Goal: Task Accomplishment & Management: Manage account settings

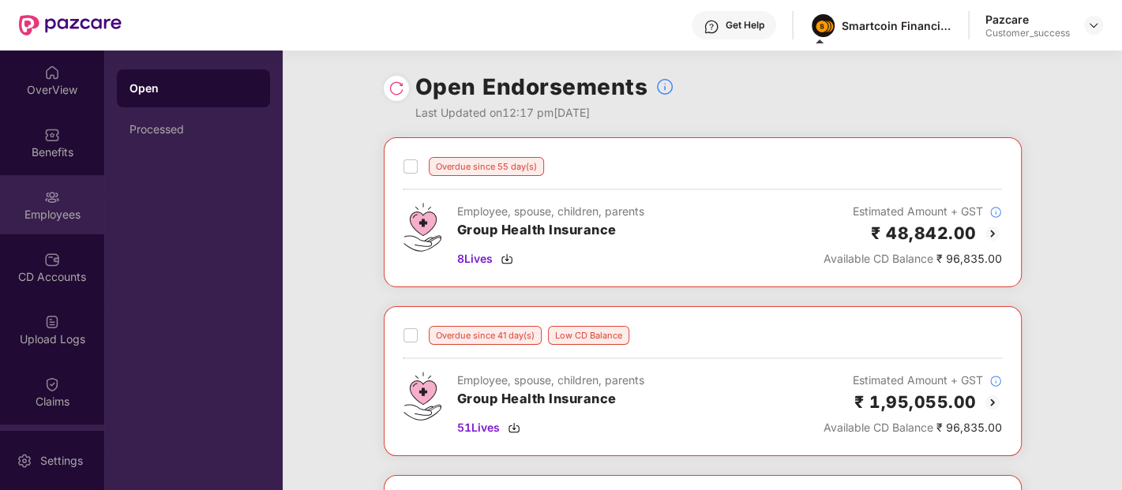
scroll to position [117, 0]
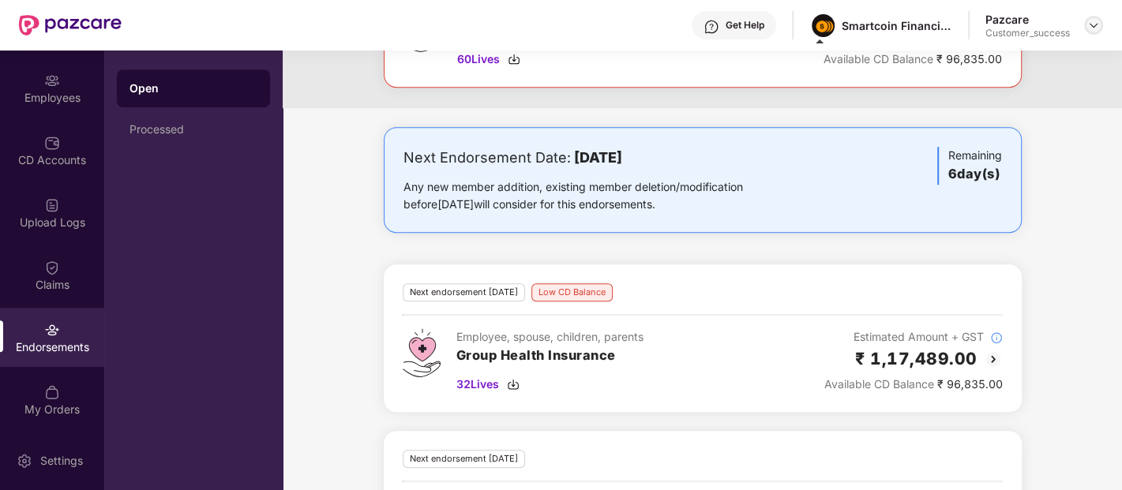
click at [1098, 31] on img at bounding box center [1093, 25] width 13 height 13
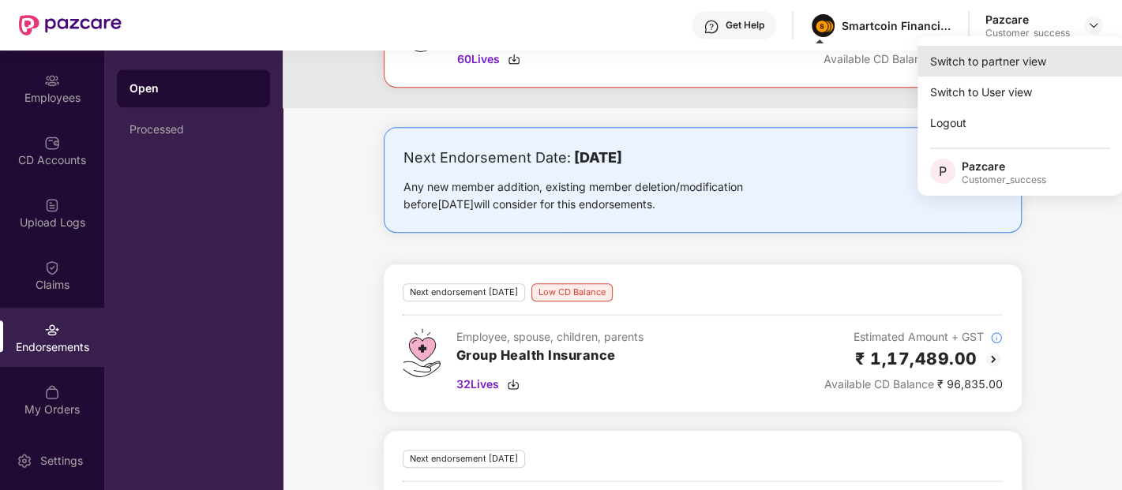
click at [1029, 71] on div "Switch to partner view" at bounding box center [1019, 61] width 205 height 31
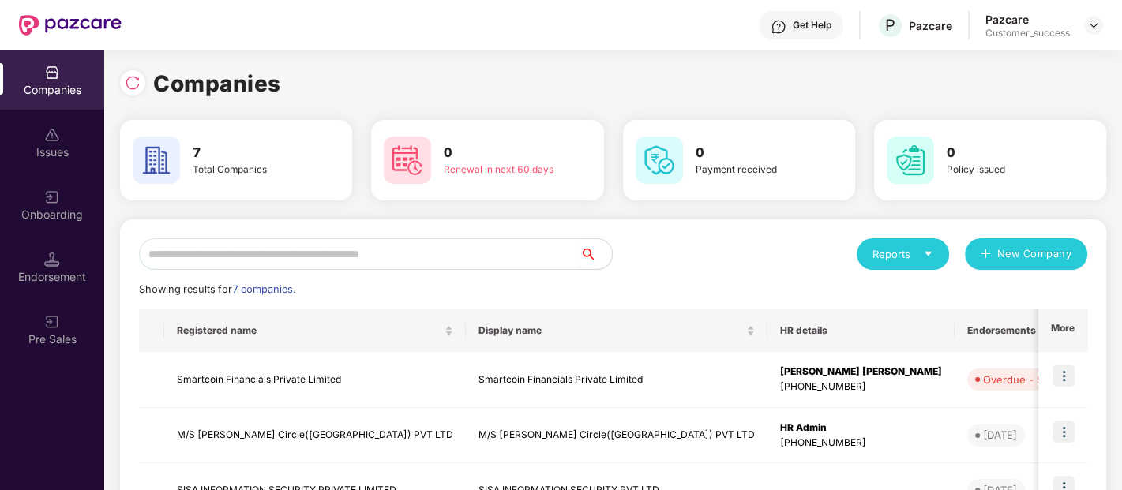
scroll to position [134, 0]
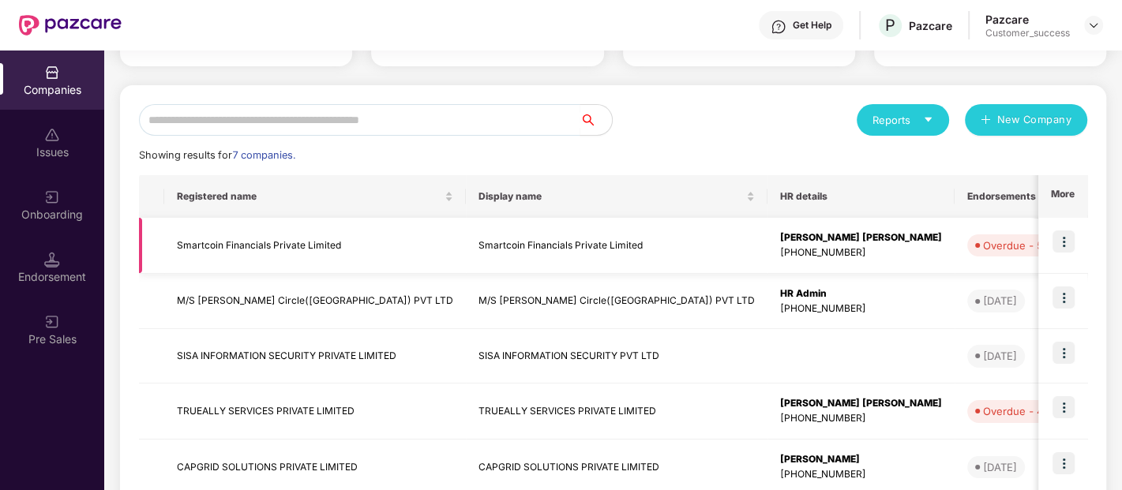
click at [1067, 241] on img at bounding box center [1063, 242] width 22 height 22
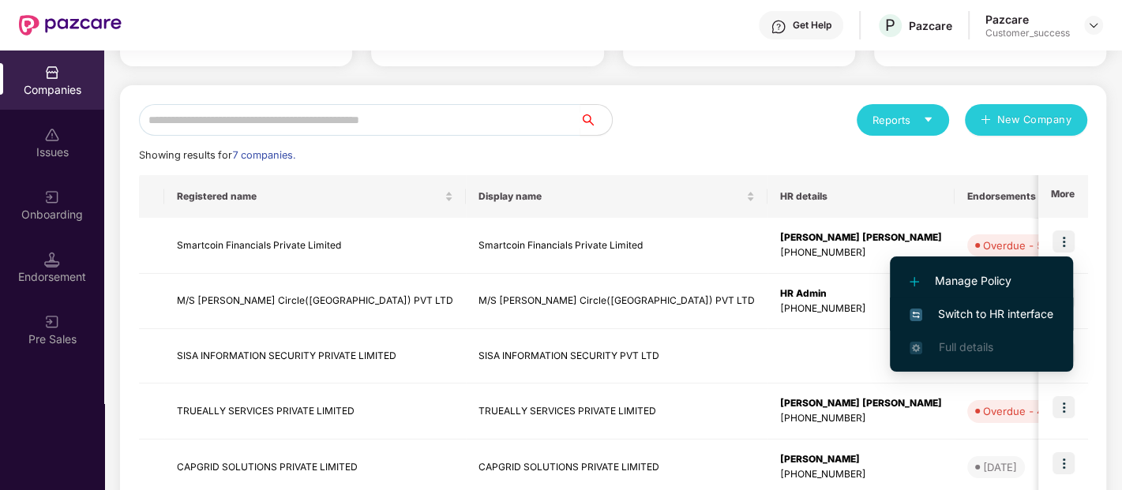
click at [1026, 309] on span "Switch to HR interface" at bounding box center [982, 314] width 144 height 17
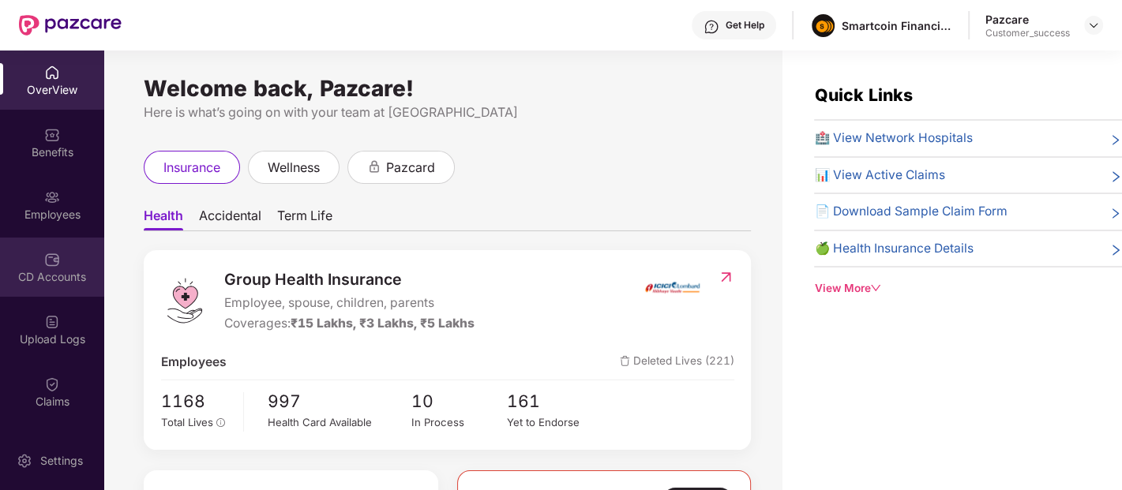
scroll to position [117, 0]
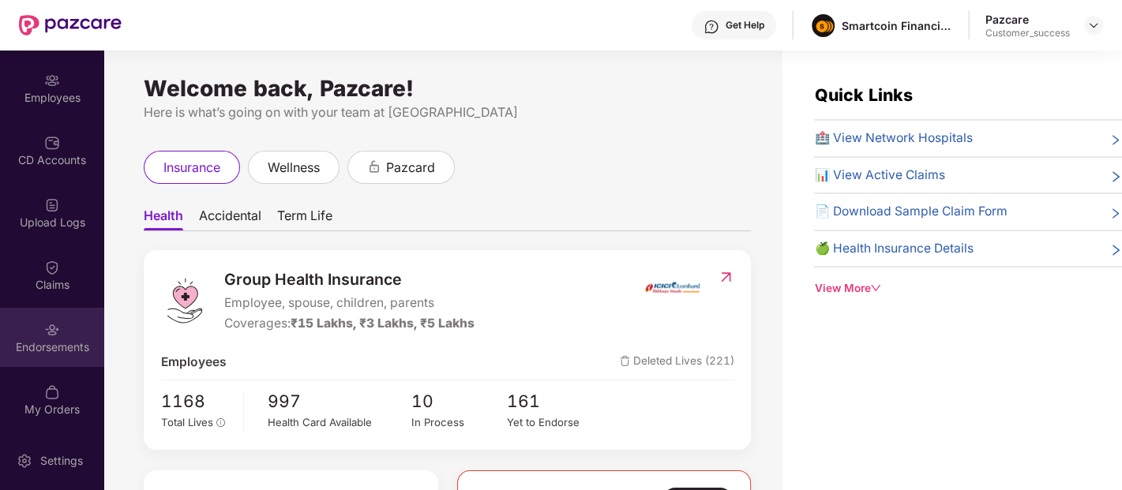
click at [47, 353] on div "Endorsements" at bounding box center [52, 347] width 104 height 16
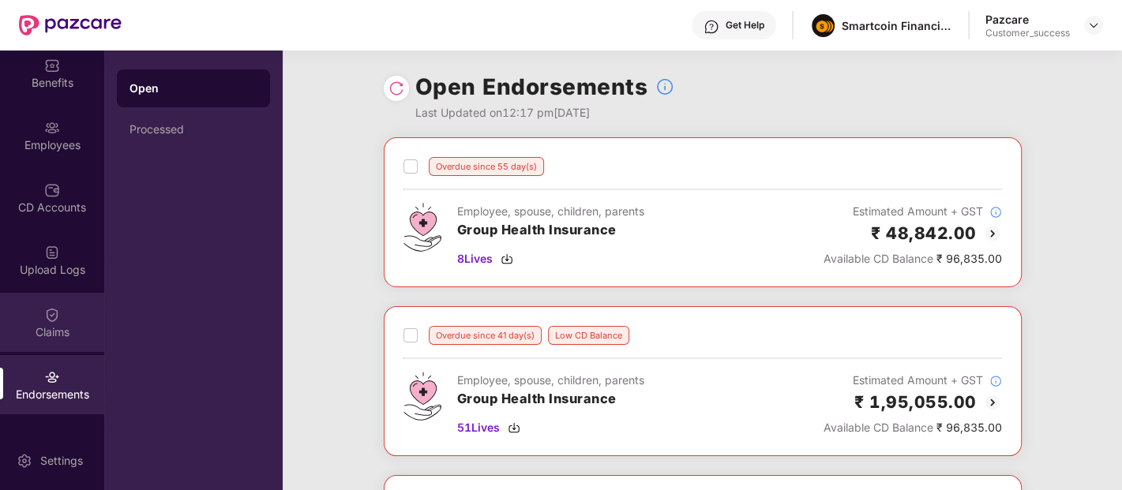
scroll to position [68, 0]
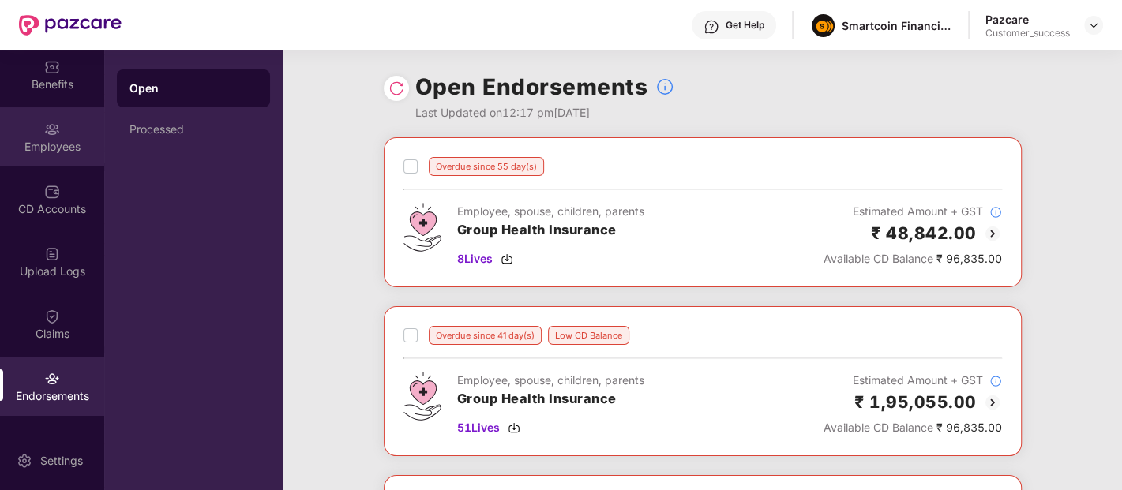
click at [66, 124] on div "Employees" at bounding box center [52, 136] width 104 height 59
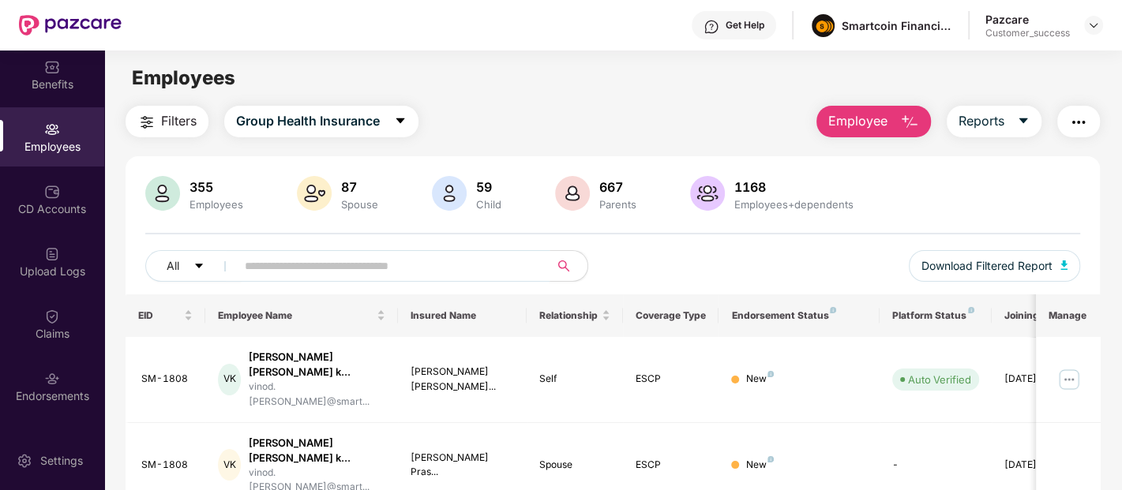
click at [411, 269] on input "text" at bounding box center [386, 266] width 283 height 24
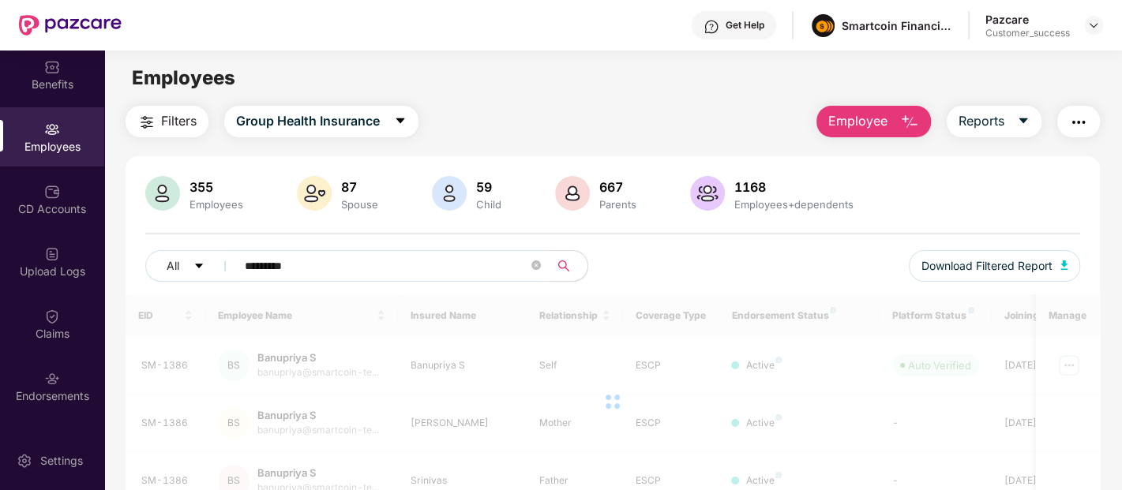
type input "*********"
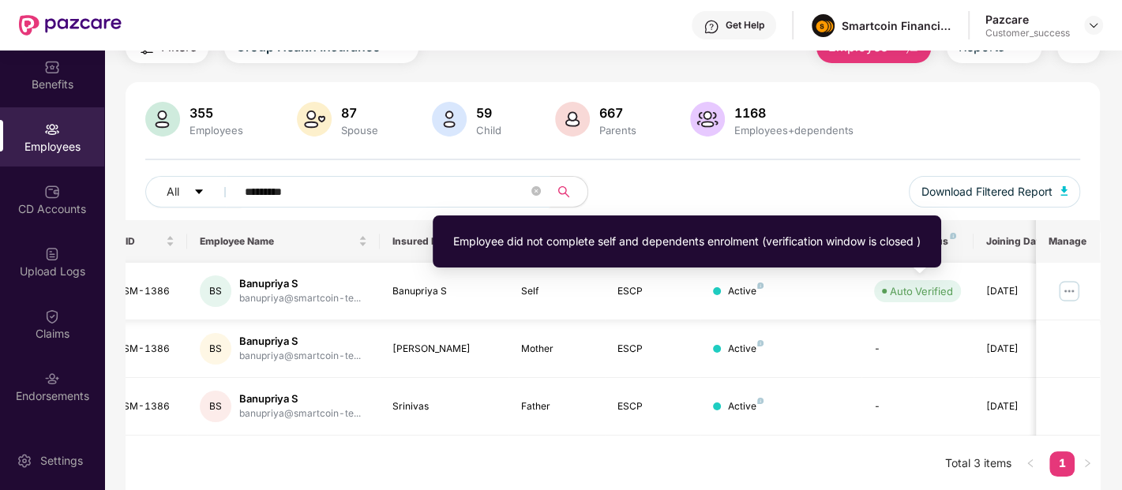
scroll to position [0, 0]
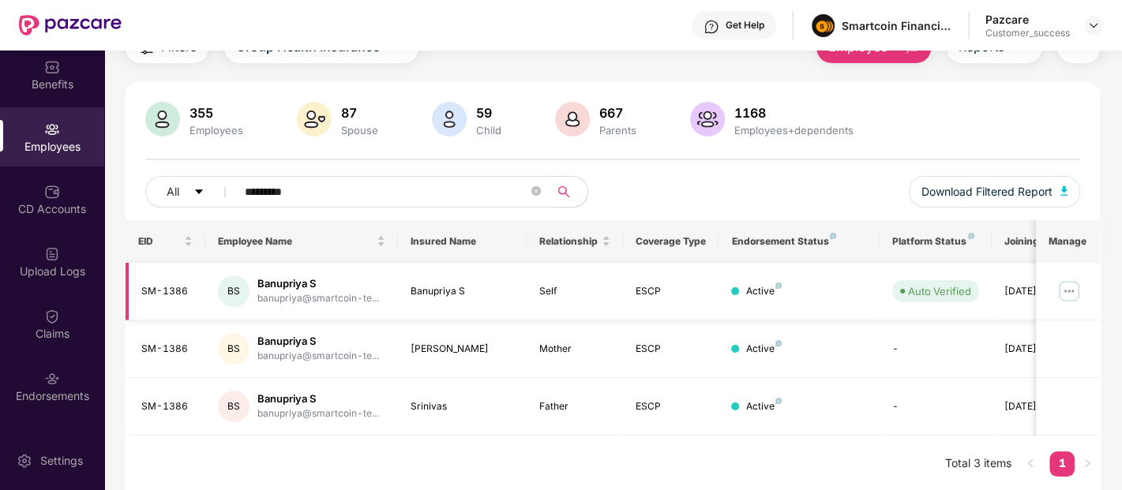
click at [1067, 285] on img at bounding box center [1068, 291] width 25 height 25
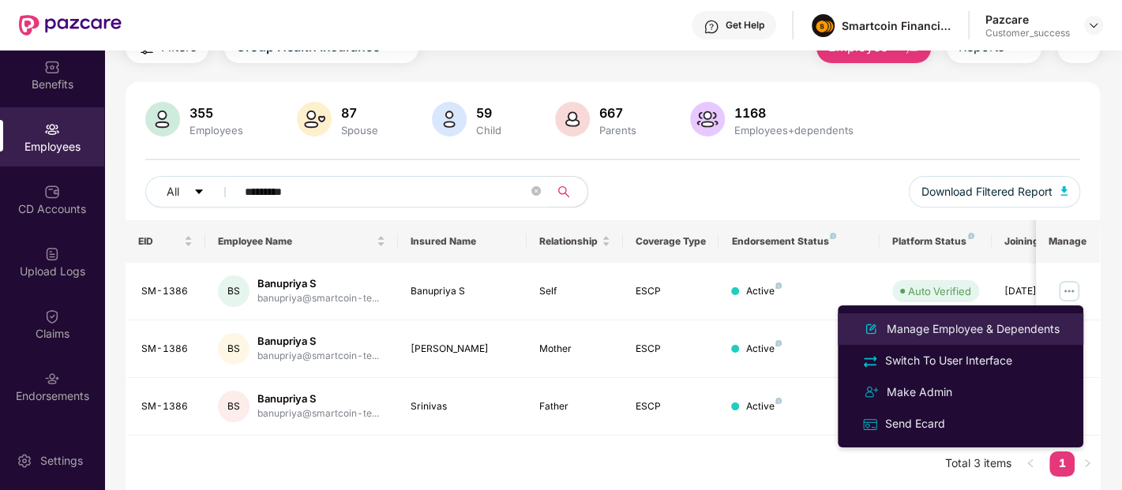
click at [964, 328] on div "Manage Employee & Dependents" at bounding box center [972, 329] width 179 height 17
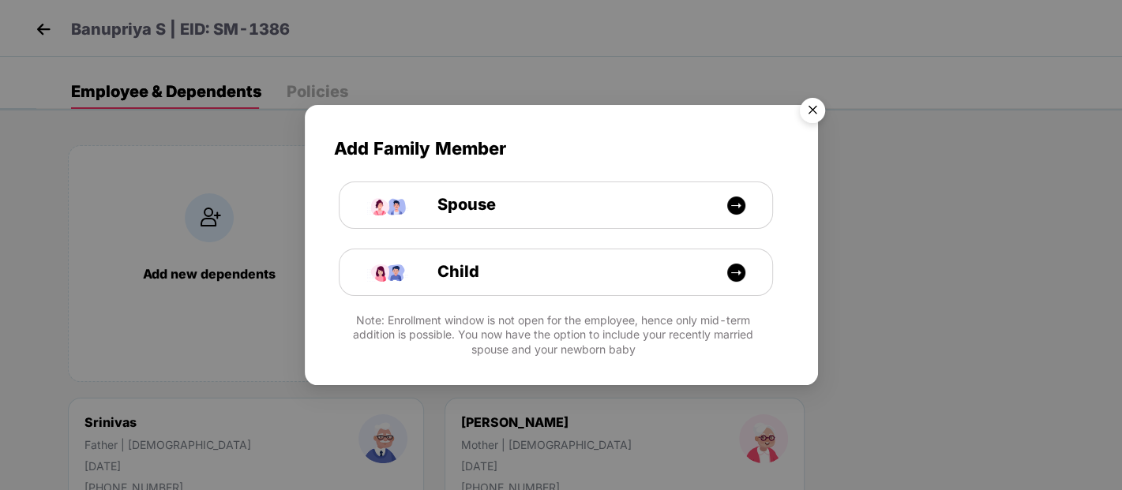
click at [816, 98] on img "Close" at bounding box center [812, 113] width 44 height 44
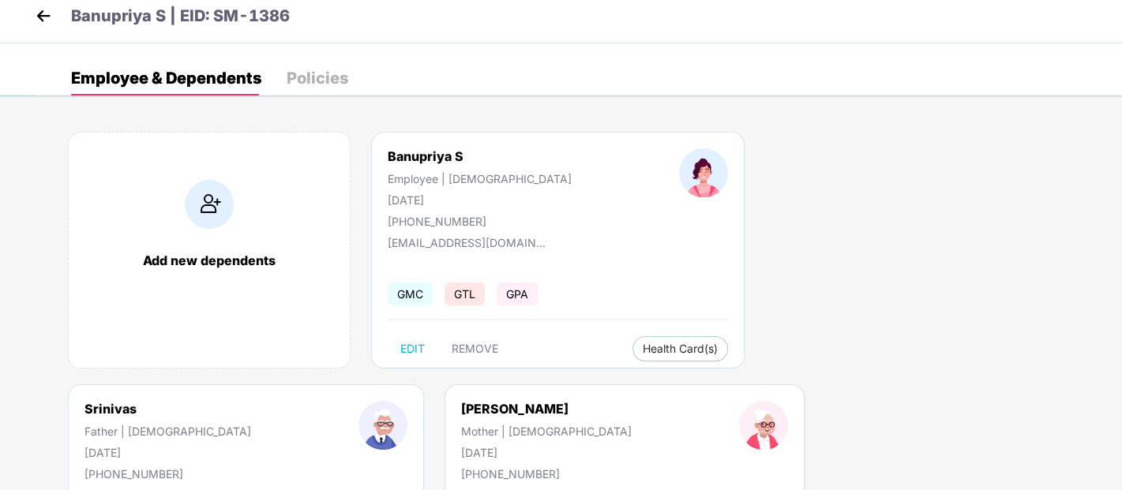
scroll to position [12, 0]
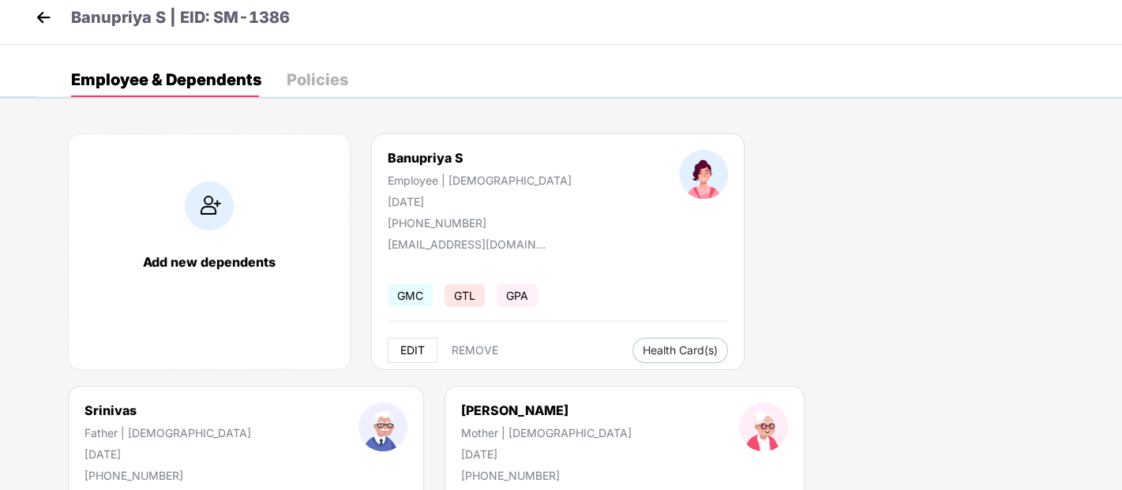
click at [419, 356] on button "EDIT" at bounding box center [413, 350] width 50 height 25
select select "******"
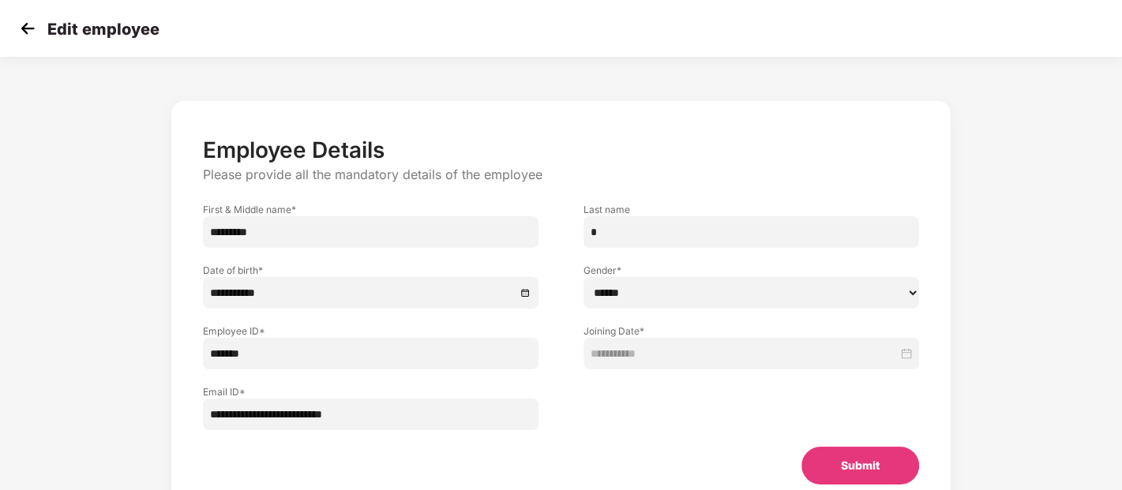
scroll to position [16, 0]
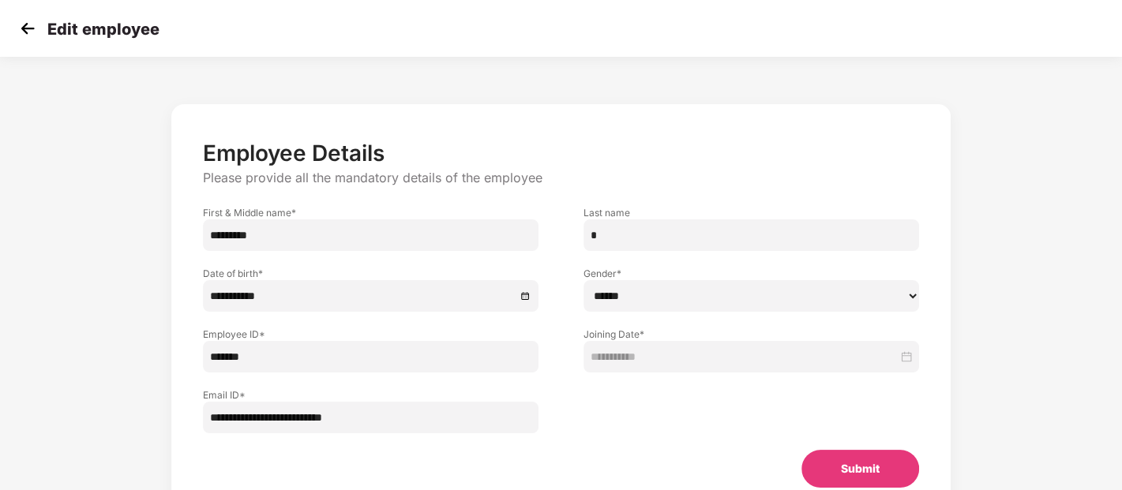
click at [24, 33] on img at bounding box center [28, 29] width 24 height 24
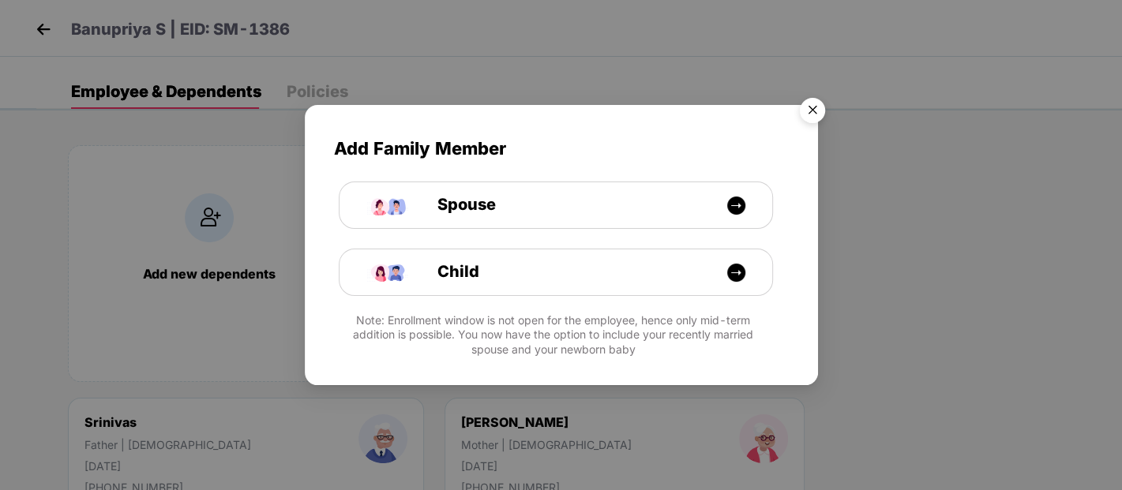
click at [814, 111] on img "Close" at bounding box center [812, 113] width 44 height 44
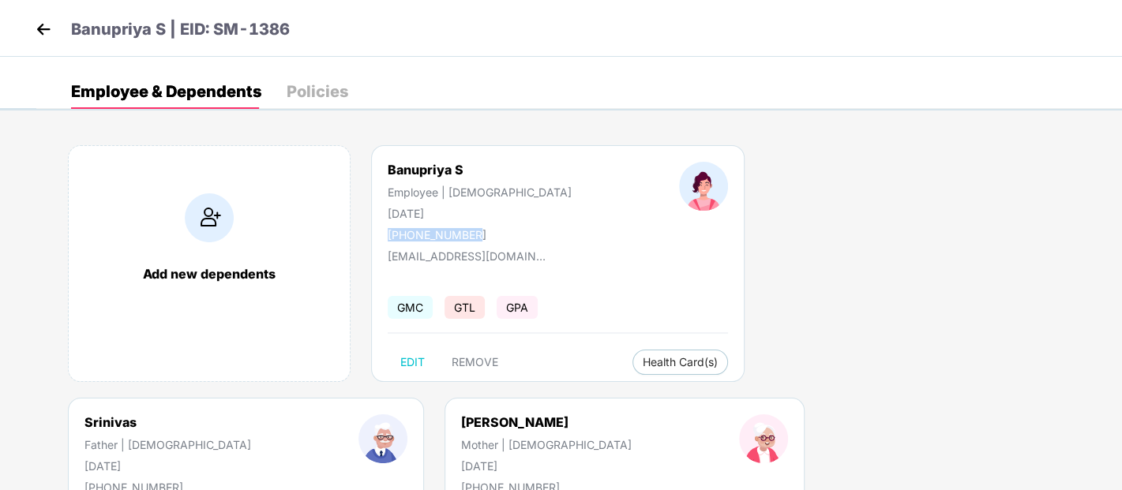
drag, startPoint x: 387, startPoint y: 237, endPoint x: 480, endPoint y: 231, distance: 93.4
click at [480, 231] on div "[PHONE_NUMBER]" at bounding box center [480, 234] width 184 height 13
copy div "[PHONE_NUMBER]"
click at [39, 32] on img at bounding box center [44, 29] width 24 height 24
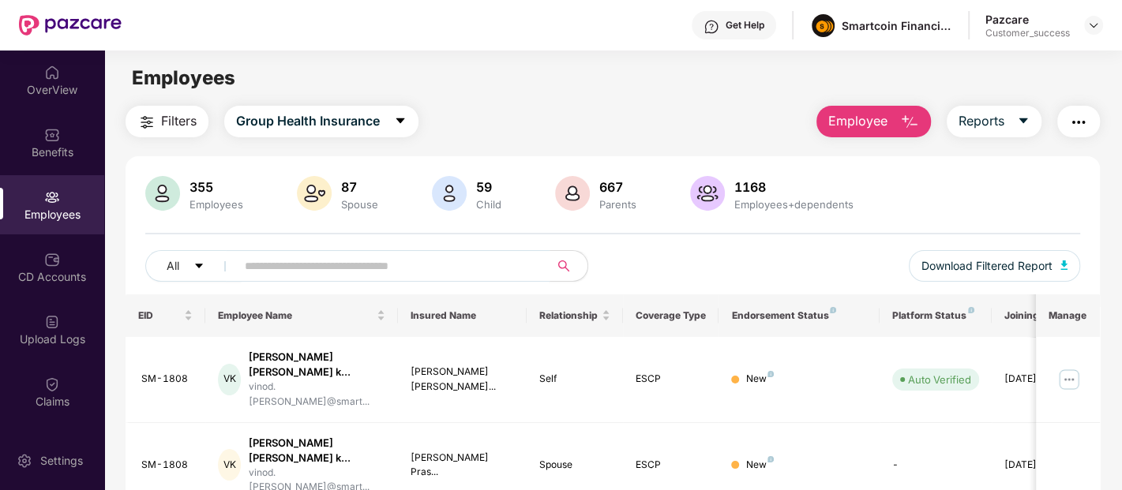
click at [368, 264] on input "text" at bounding box center [386, 266] width 283 height 24
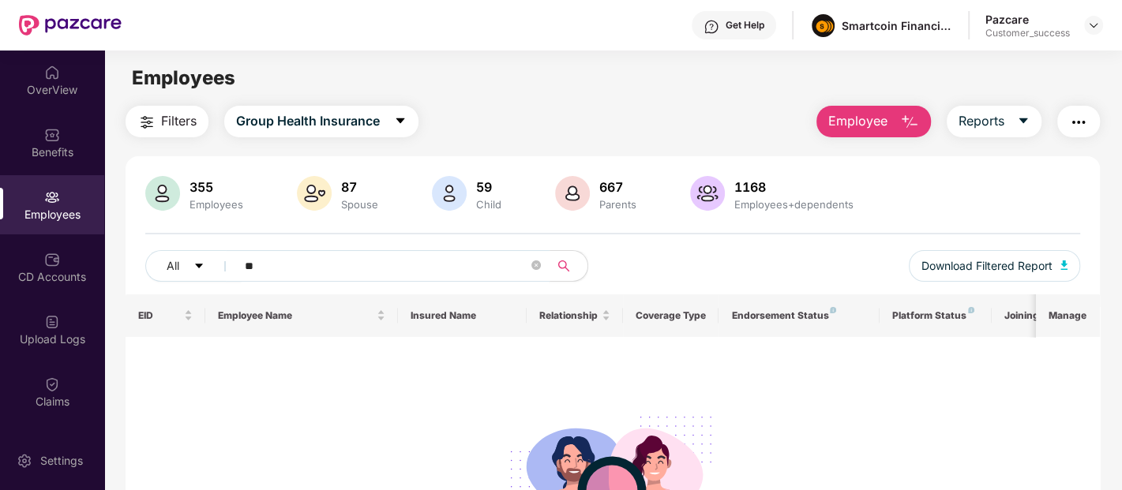
type input "*"
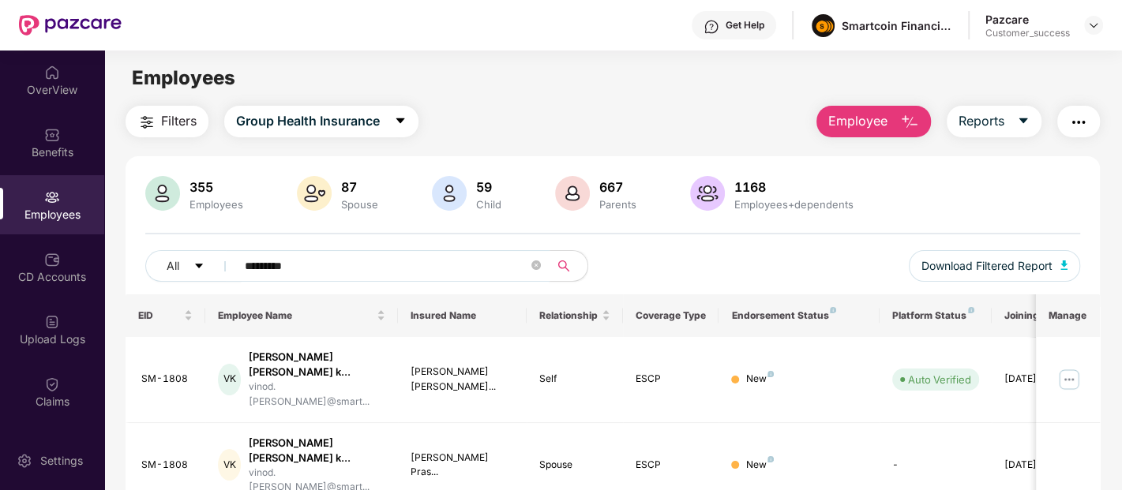
type input "*********"
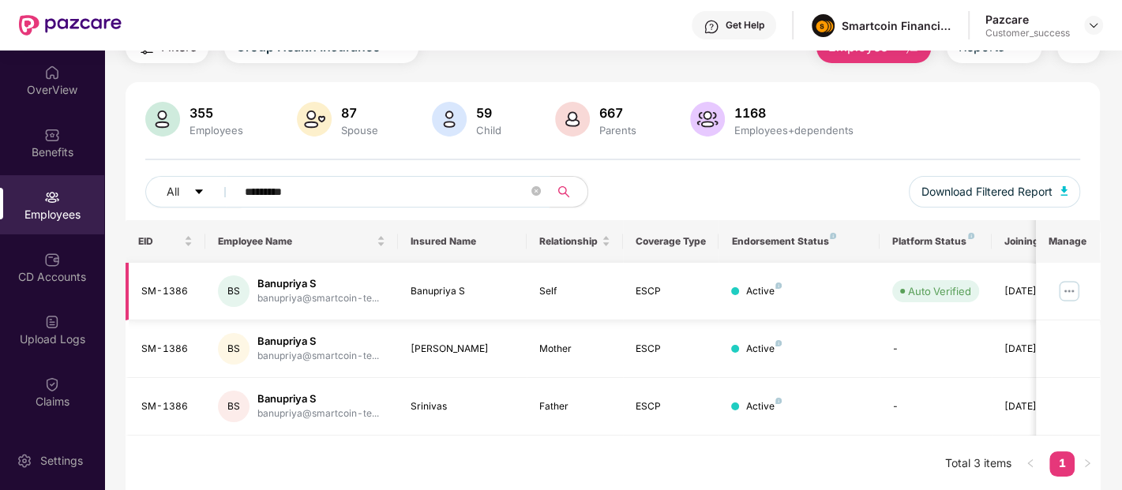
scroll to position [0, 51]
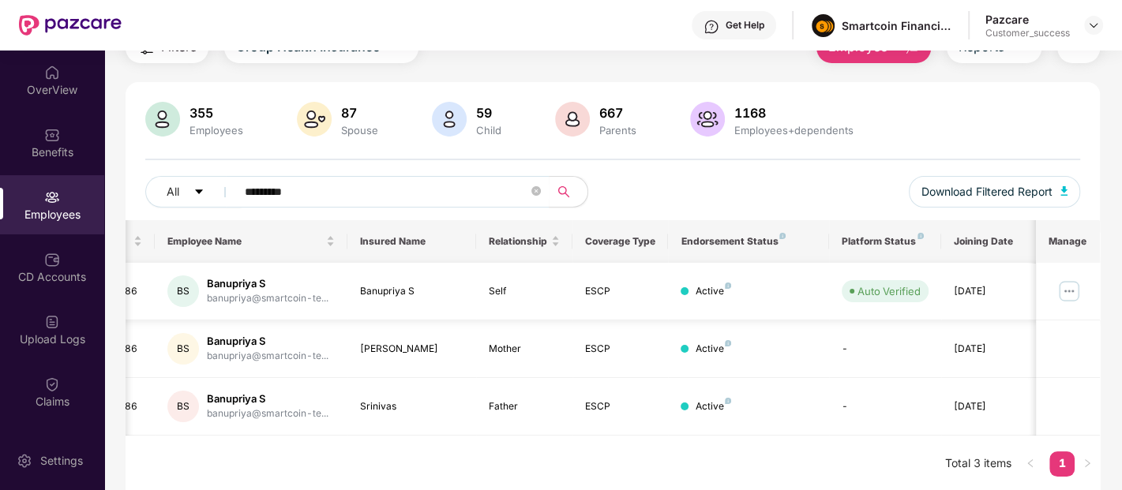
click at [1071, 285] on img at bounding box center [1068, 291] width 25 height 25
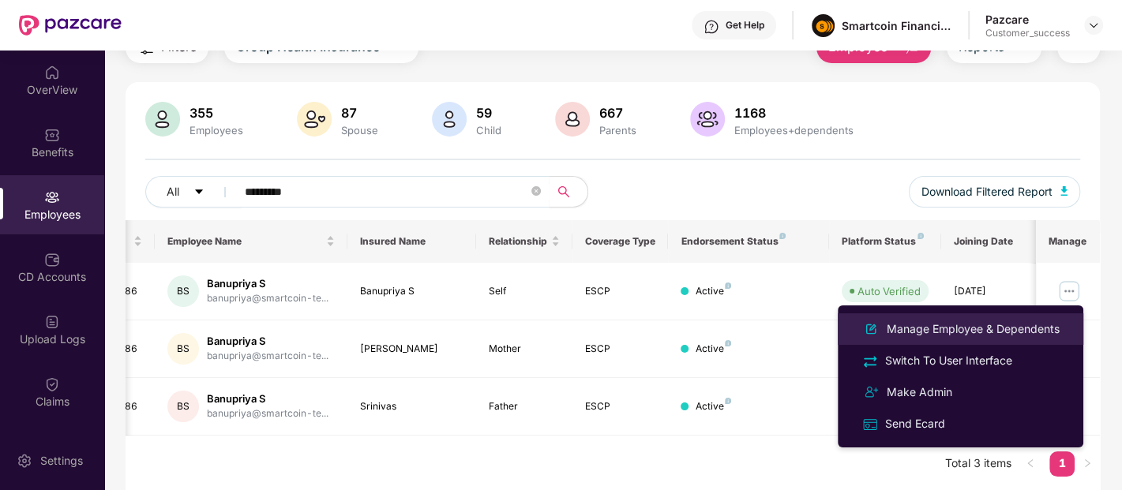
click at [976, 321] on div "Manage Employee & Dependents" at bounding box center [972, 329] width 179 height 17
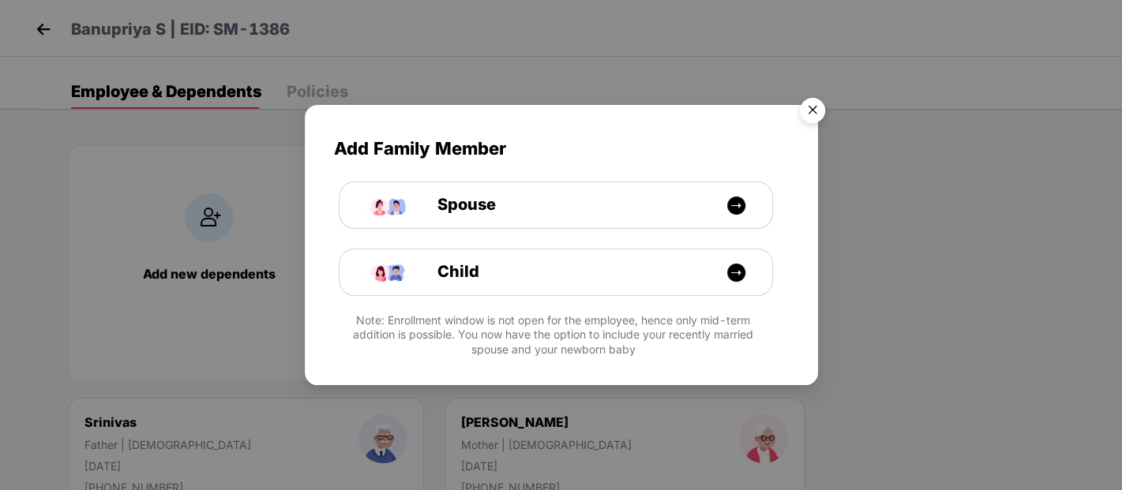
click at [817, 111] on img "Close" at bounding box center [812, 113] width 44 height 44
